Goal: Transaction & Acquisition: Download file/media

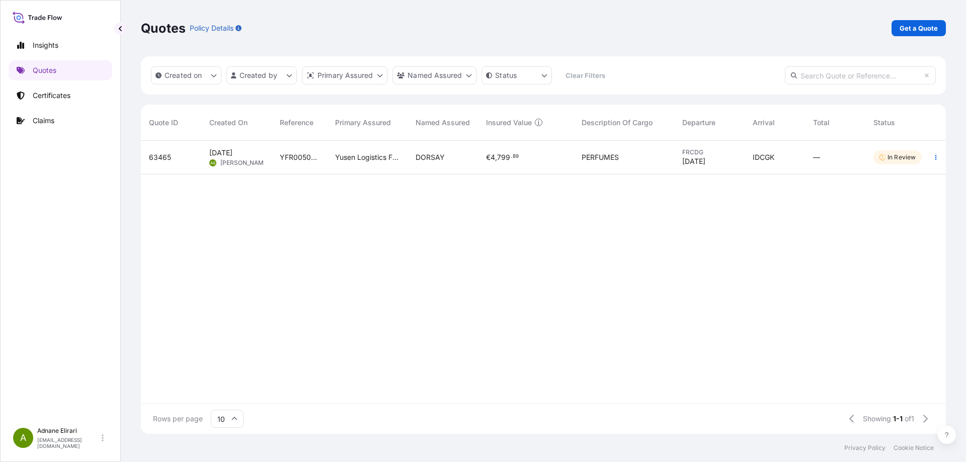
scroll to position [291, 797]
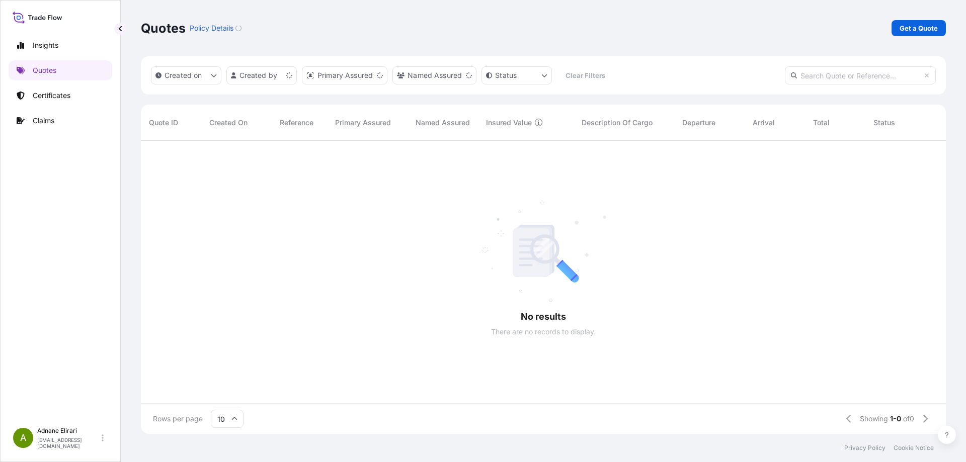
scroll to position [291, 797]
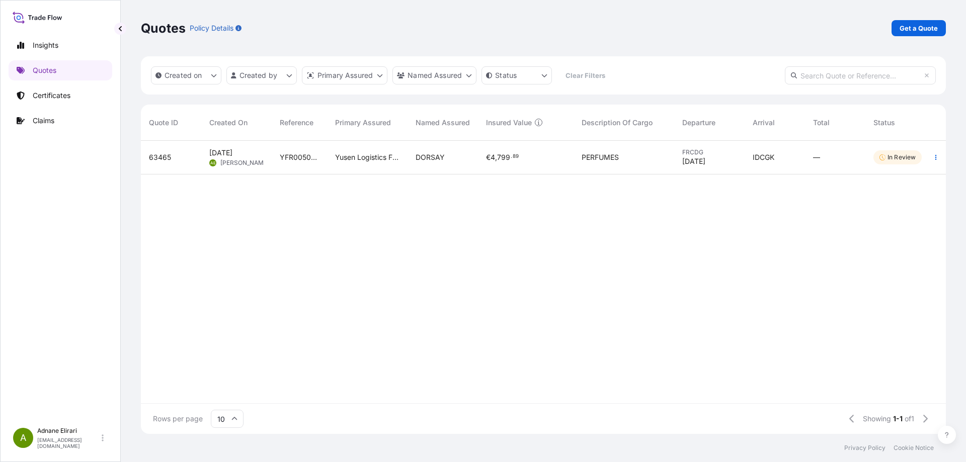
click at [53, 14] on icon at bounding box center [38, 17] width 50 height 15
click at [60, 441] on p "[EMAIL_ADDRESS][DOMAIN_NAME]" at bounding box center [68, 443] width 62 height 12
click at [75, 98] on link "Certificates" at bounding box center [61, 96] width 104 height 20
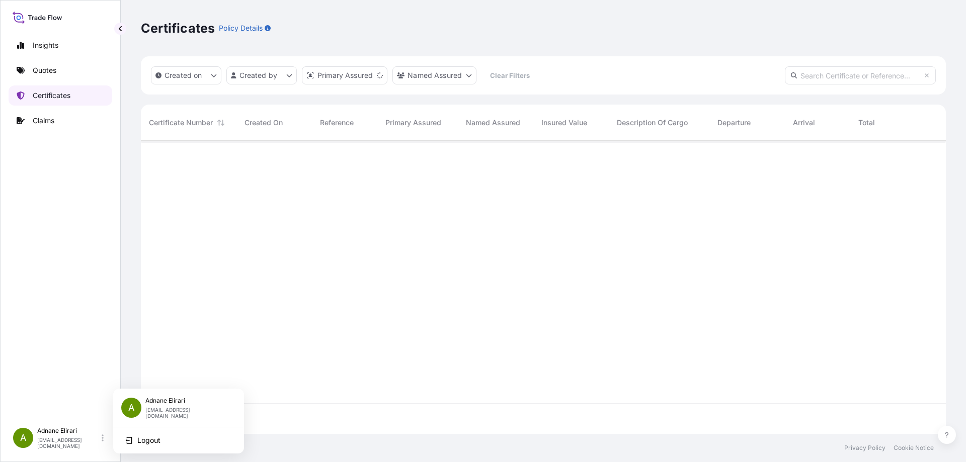
scroll to position [291, 797]
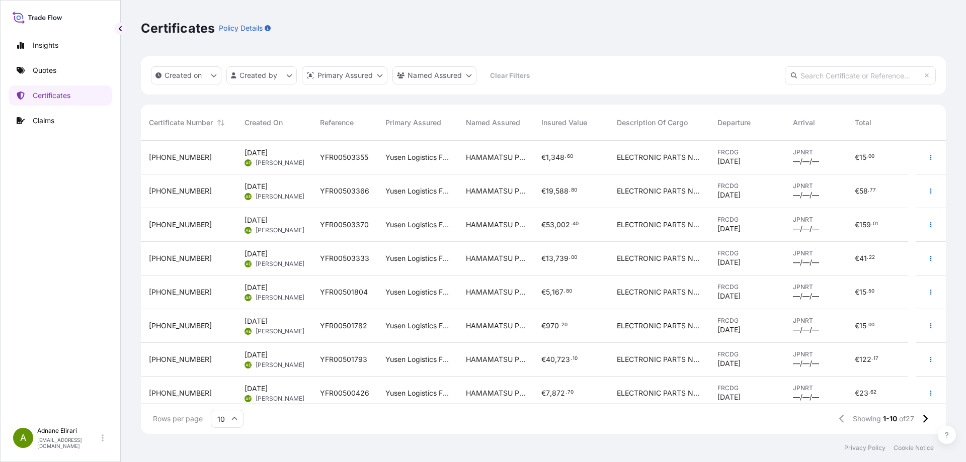
click at [740, 225] on span "[DATE]" at bounding box center [728, 229] width 23 height 10
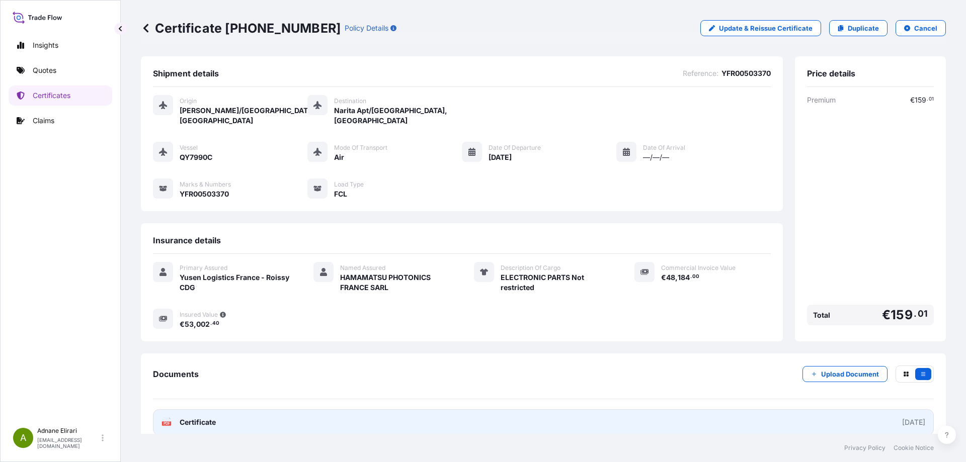
click at [845, 414] on link "PDF Certificate [DATE]" at bounding box center [543, 422] width 781 height 26
